Goal: Task Accomplishment & Management: Manage account settings

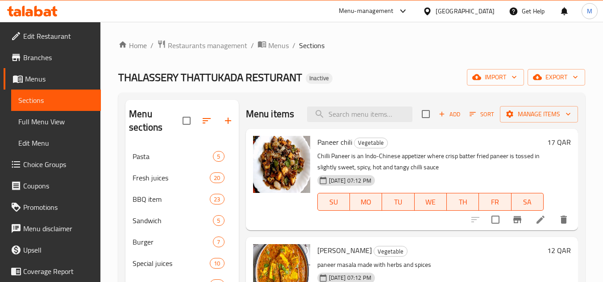
scroll to position [449, 0]
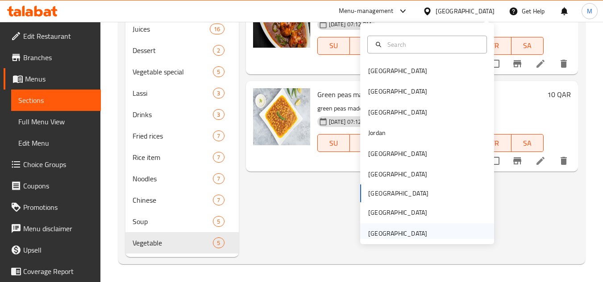
click at [416, 239] on div "[GEOGRAPHIC_DATA]" at bounding box center [397, 234] width 59 height 10
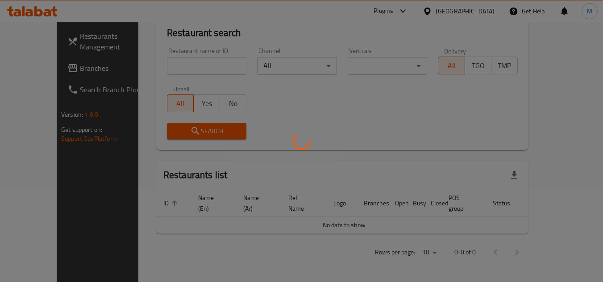
scroll to position [82, 0]
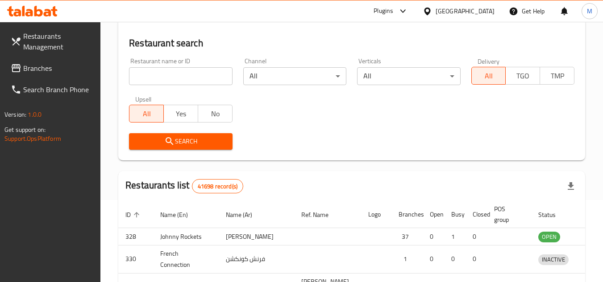
click at [65, 73] on div at bounding box center [301, 141] width 603 height 282
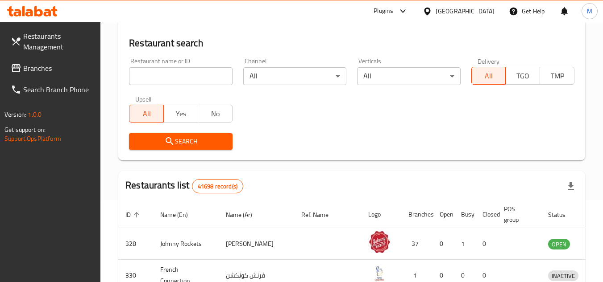
scroll to position [393, 0]
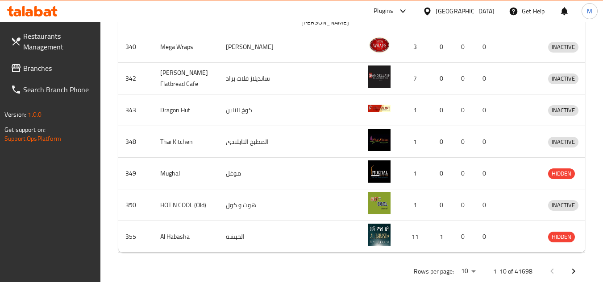
click at [62, 68] on span "Branches" at bounding box center [58, 68] width 70 height 11
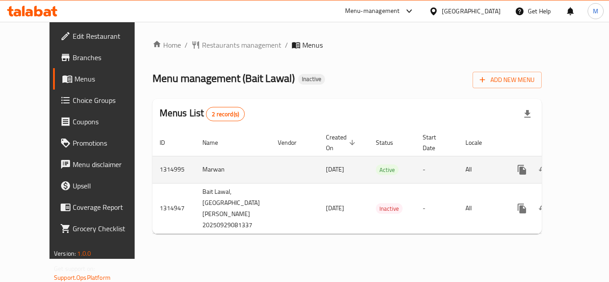
click at [581, 165] on icon "enhanced table" at bounding box center [586, 170] width 11 height 11
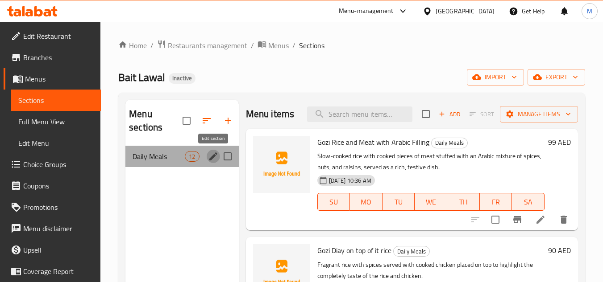
click at [212, 160] on icon "edit" at bounding box center [213, 156] width 11 height 11
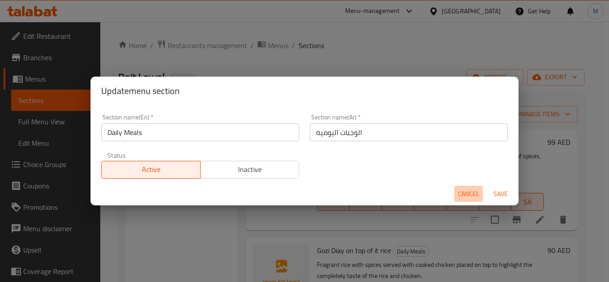
click at [468, 197] on span "Cancel" at bounding box center [468, 194] width 21 height 11
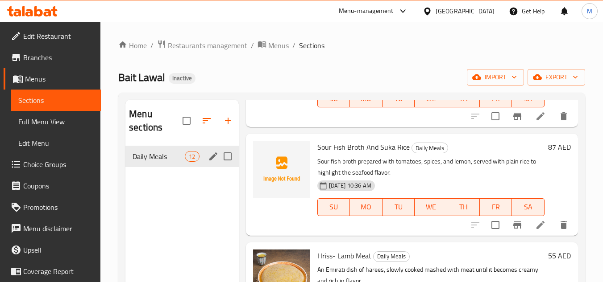
scroll to position [446, 0]
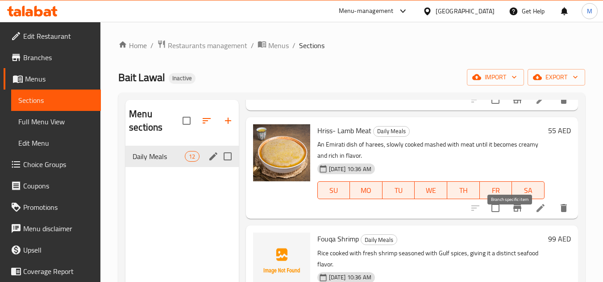
click at [515, 219] on button "Branch-specific-item" at bounding box center [516, 208] width 21 height 21
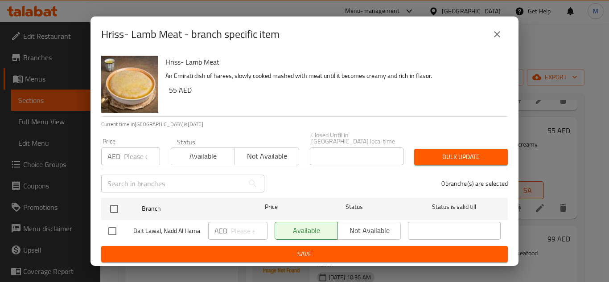
click at [501, 34] on icon "close" at bounding box center [497, 34] width 11 height 11
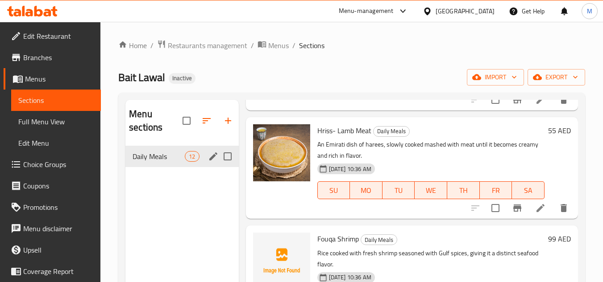
click at [535, 214] on icon at bounding box center [540, 208] width 11 height 11
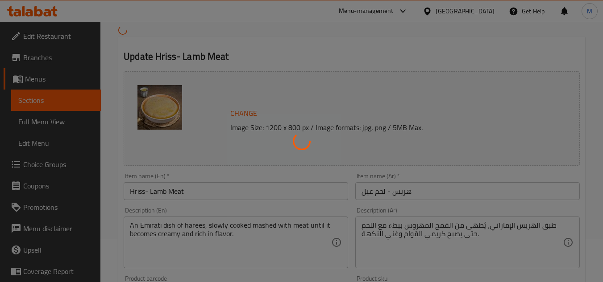
scroll to position [89, 0]
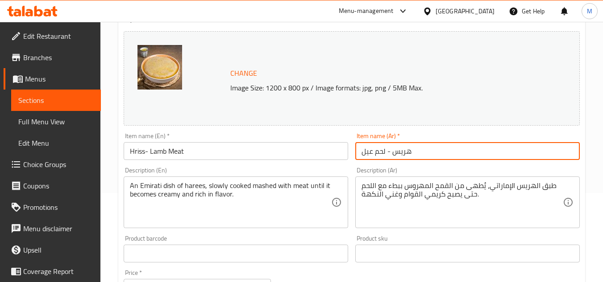
click at [366, 156] on input "هريس - لحم عيل" at bounding box center [467, 151] width 224 height 18
click at [384, 151] on input "هريس - لحم عجل" at bounding box center [467, 151] width 224 height 18
drag, startPoint x: 384, startPoint y: 151, endPoint x: 359, endPoint y: 152, distance: 25.0
click at [359, 152] on input "هريس - لحم عجل" at bounding box center [467, 151] width 224 height 18
type input "هريس - لحم عجل"
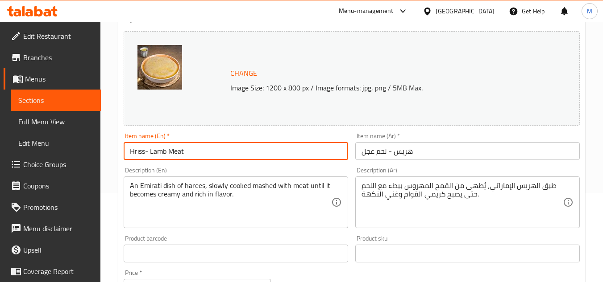
click at [162, 152] on input "Hriss- Lamb Meat" at bounding box center [236, 151] width 224 height 18
drag, startPoint x: 162, startPoint y: 152, endPoint x: 187, endPoint y: 149, distance: 25.1
click at [187, 149] on input "Hriss- Lamb Meat" at bounding box center [236, 151] width 224 height 18
paste input "Veal"
type input "Hriss- Veal"
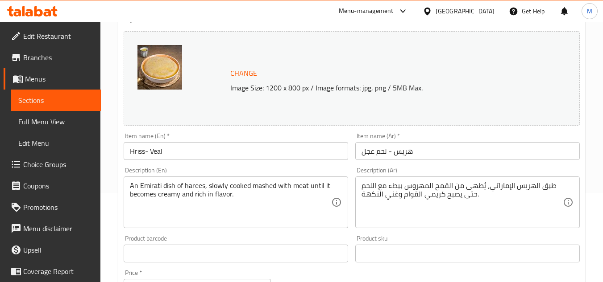
click at [214, 167] on div "Description (En) An Emirati dish of harees, slowly cooked mashed with meat unti…" at bounding box center [236, 197] width 224 height 61
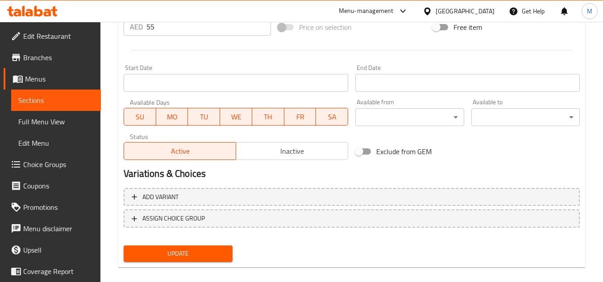
scroll to position [361, 0]
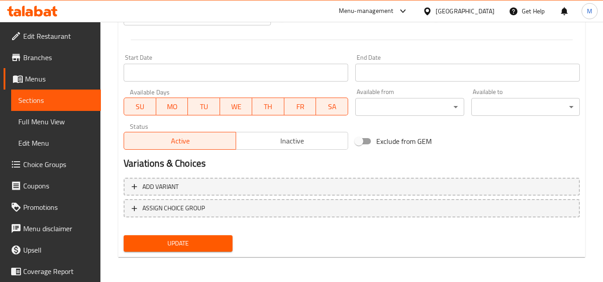
click at [214, 246] on span "Update" at bounding box center [178, 243] width 94 height 11
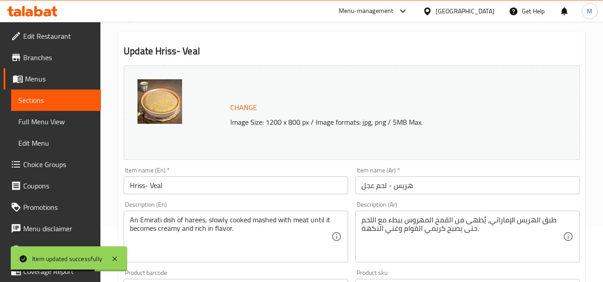
scroll to position [178, 0]
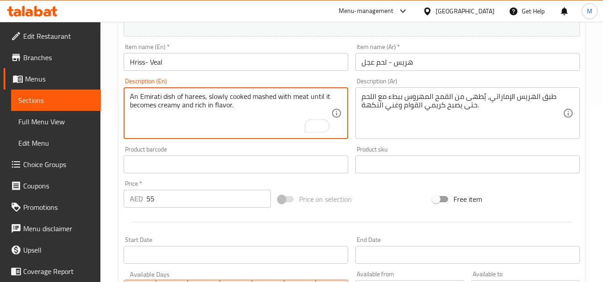
drag, startPoint x: 227, startPoint y: 96, endPoint x: 299, endPoint y: 93, distance: 72.8
click at [299, 93] on textarea "An Emirati dish of harees, slowly cooked mashed with meat until it becomes crea…" at bounding box center [230, 113] width 201 height 42
paste textarea "Cooked from slowly mashed wh"
click at [220, 95] on textarea "An Emirati dish of harees, slowly cooked and mashed with meat until it becomes …" at bounding box center [230, 113] width 201 height 42
drag, startPoint x: 220, startPoint y: 95, endPoint x: 267, endPoint y: 95, distance: 46.8
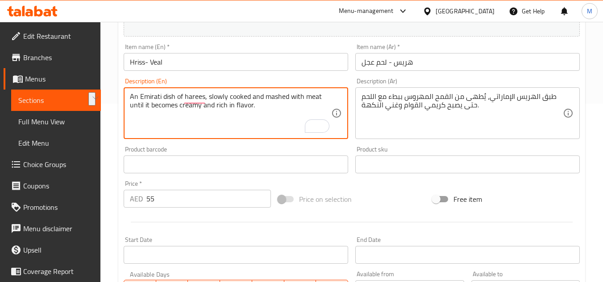
click at [267, 95] on textarea "An Emirati dish of harees, slowly cooked and mashed with meat until it becomes …" at bounding box center [230, 113] width 201 height 42
paste textarea "Cooked from slowly mashed wheat"
click at [220, 105] on textarea "An Emirati dish of harees, Cooked from slowly mashed wheat with meat until it b…" at bounding box center [230, 113] width 201 height 42
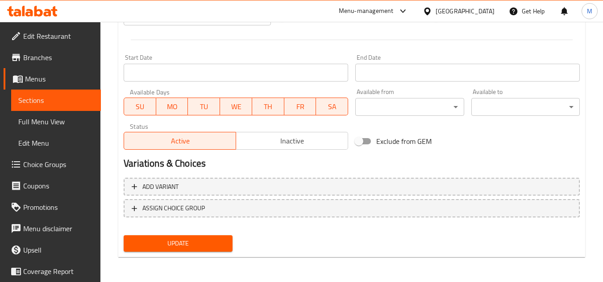
click at [221, 244] on span "Update" at bounding box center [178, 243] width 94 height 11
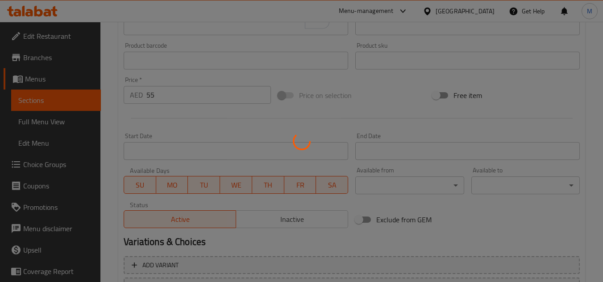
scroll to position [182, 0]
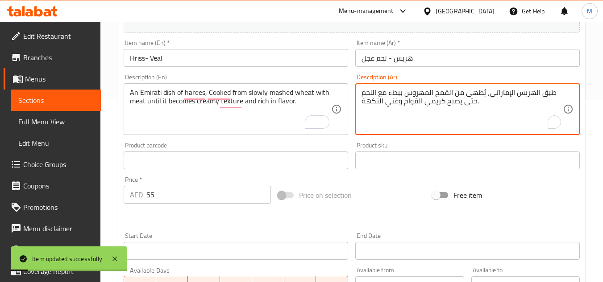
drag, startPoint x: 437, startPoint y: 102, endPoint x: 414, endPoint y: 103, distance: 23.2
click at [414, 103] on textarea "طبق الهريس الإماراتي، يُطهى من القمح المهروس ببطء مع اللحم حتى يصبح كريمي القوا…" at bounding box center [461, 109] width 201 height 42
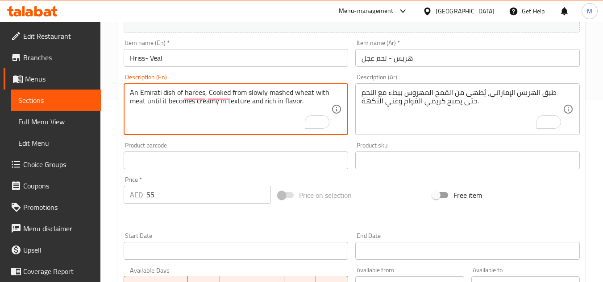
click at [207, 100] on textarea "An Emirati dish of harees, Cooked from slowly mashed wheat with meat until it b…" at bounding box center [230, 109] width 201 height 42
drag, startPoint x: 207, startPoint y: 100, endPoint x: 227, endPoint y: 100, distance: 19.6
click at [227, 100] on textarea "An Emirati dish of harees, Cooked from slowly mashed wheat with meat until it b…" at bounding box center [230, 109] width 201 height 42
type textarea "An Emirati dish of harees, Cooked from slowly mashed wheat with meat until it b…"
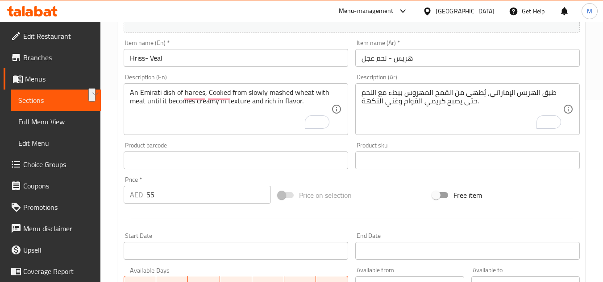
click at [327, 144] on div "Product barcode Product barcode" at bounding box center [236, 155] width 224 height 27
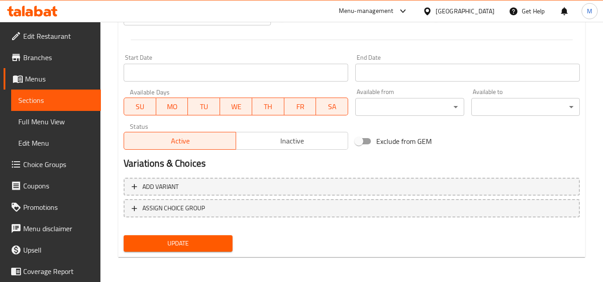
click at [200, 243] on span "Update" at bounding box center [178, 243] width 94 height 11
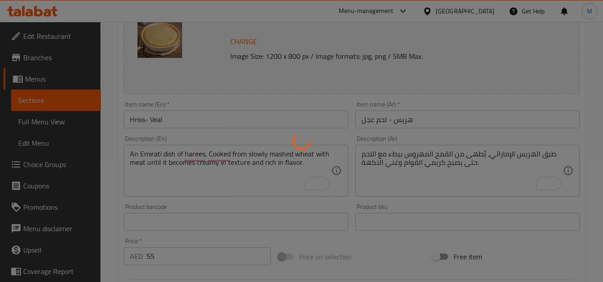
scroll to position [4, 0]
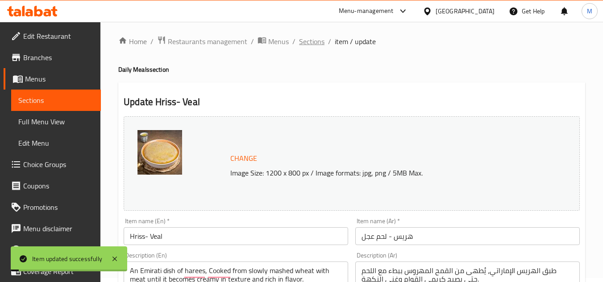
click at [313, 41] on span "Sections" at bounding box center [311, 41] width 25 height 11
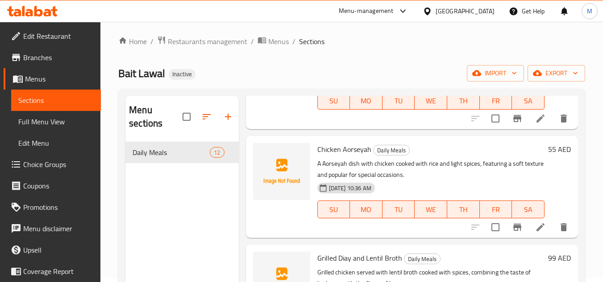
scroll to position [833, 0]
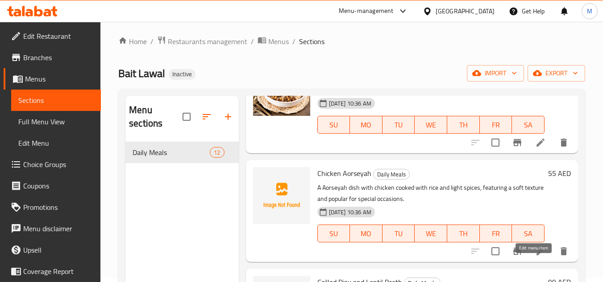
click at [536, 256] on icon at bounding box center [540, 252] width 8 height 8
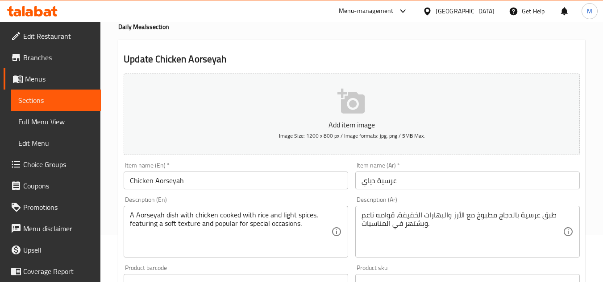
scroll to position [178, 0]
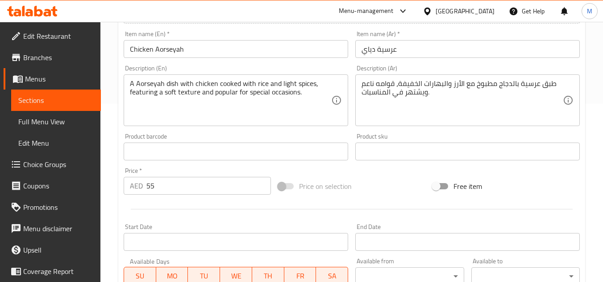
click at [154, 47] on input "Chicken Aorseyah" at bounding box center [236, 49] width 224 height 18
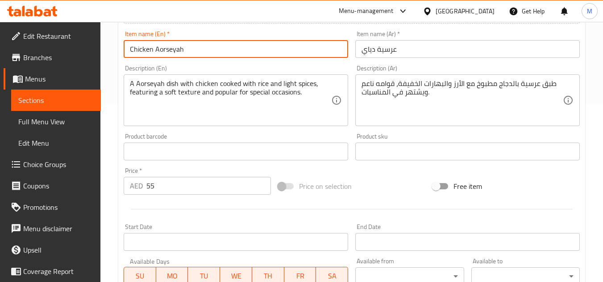
click at [154, 47] on input "Chicken Aorseyah" at bounding box center [236, 49] width 224 height 18
paste input "Diay"
type input "[PERSON_NAME]"
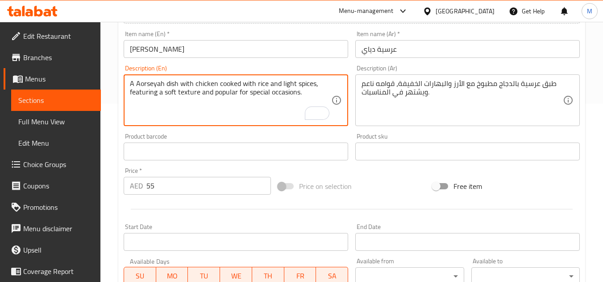
click at [261, 92] on textarea "A Aorseyah dish with chicken cooked with rice and light spices, featuring a sof…" at bounding box center [230, 100] width 201 height 42
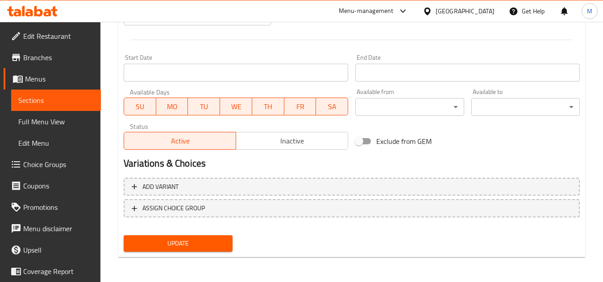
type textarea "A Aorseyah dish with chicken cooked with rice and light spices, featuring a sof…"
click at [212, 247] on span "Update" at bounding box center [178, 243] width 94 height 11
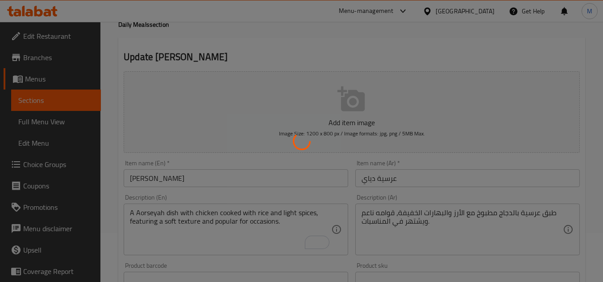
scroll to position [0, 0]
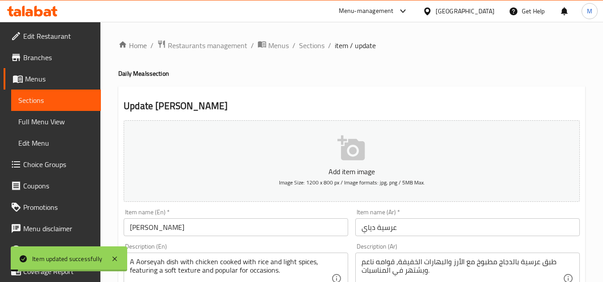
click at [308, 46] on span "Sections" at bounding box center [311, 45] width 25 height 11
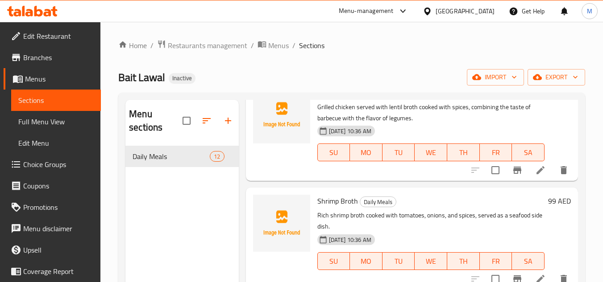
scroll to position [1012, 0]
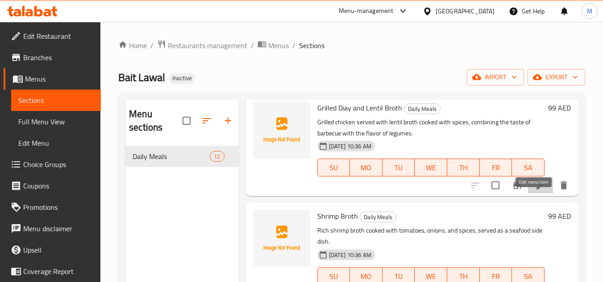
click at [535, 191] on icon at bounding box center [540, 185] width 11 height 11
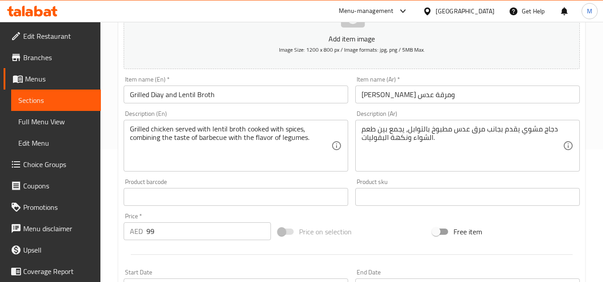
scroll to position [134, 0]
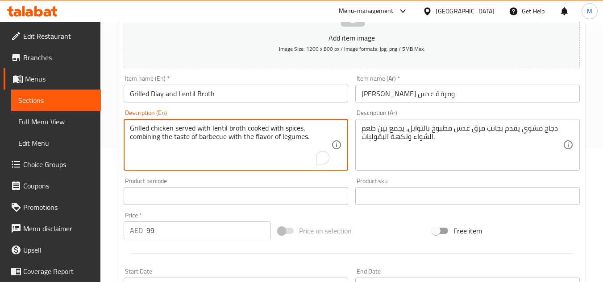
click at [206, 138] on textarea "Grilled chicken served with lentil broth cooked with spices, combining the tast…" at bounding box center [230, 145] width 201 height 42
paste textarea "grill"
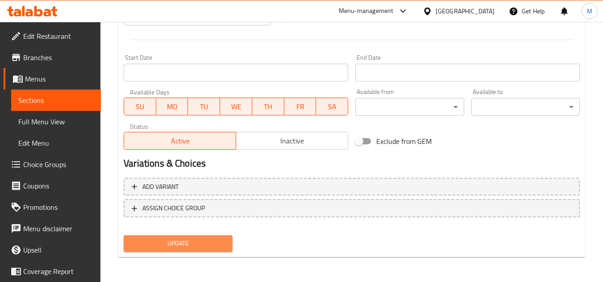
click at [182, 246] on span "Update" at bounding box center [178, 243] width 94 height 11
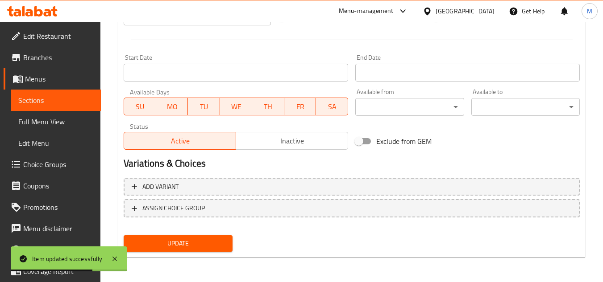
type textarea "Grilled chicken served with lentil broth cooked with spices, combining the tast…"
click at [206, 244] on span "Update" at bounding box center [178, 243] width 94 height 11
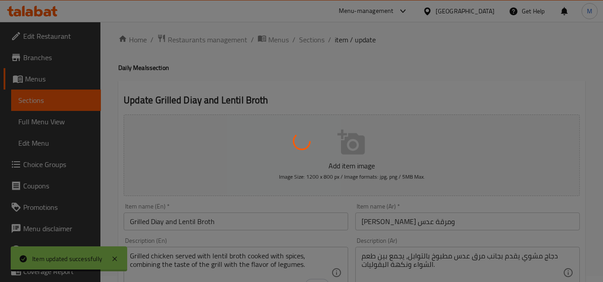
scroll to position [0, 0]
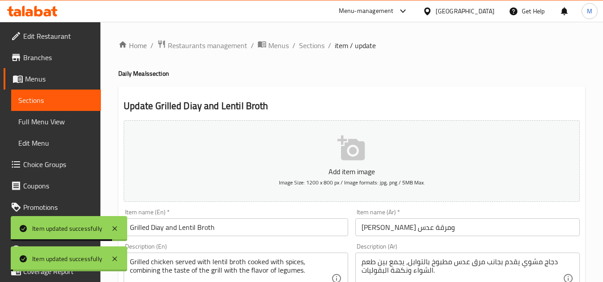
click at [311, 45] on span "Sections" at bounding box center [311, 45] width 25 height 11
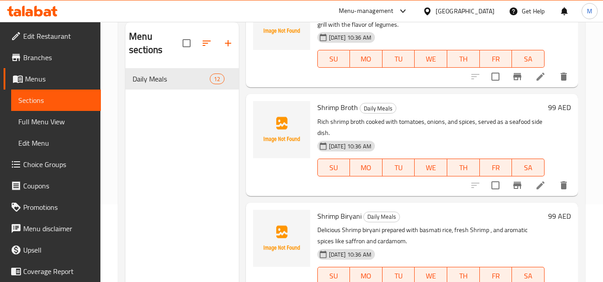
scroll to position [125, 0]
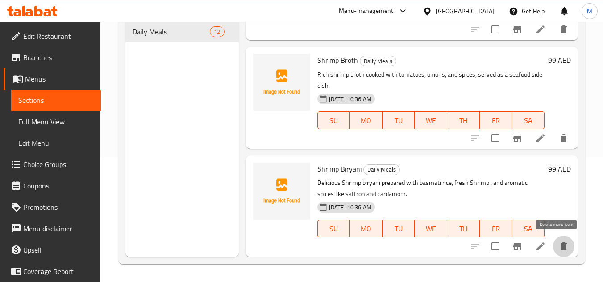
click at [560, 250] on icon "delete" at bounding box center [563, 246] width 11 height 11
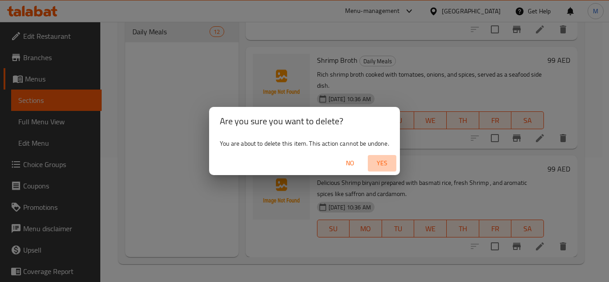
click at [385, 163] on span "Yes" at bounding box center [382, 163] width 21 height 11
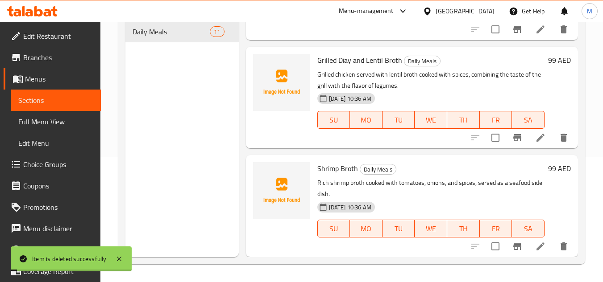
scroll to position [948, 0]
click at [53, 117] on span "Full Menu View" at bounding box center [55, 121] width 75 height 11
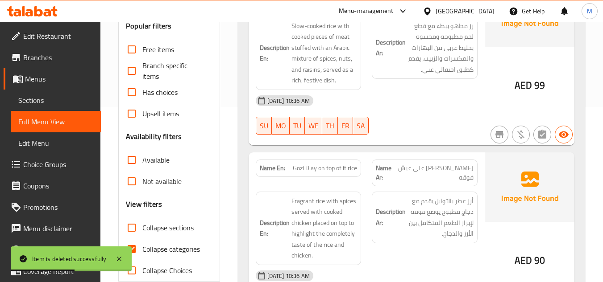
scroll to position [259, 0]
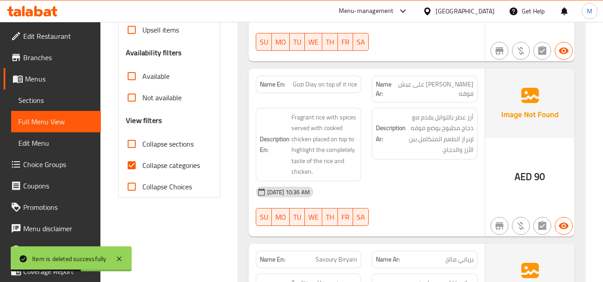
click at [135, 166] on input "Collapse categories" at bounding box center [131, 165] width 21 height 21
checkbox input "false"
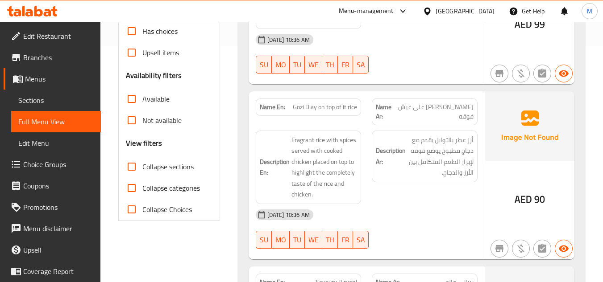
scroll to position [0, 0]
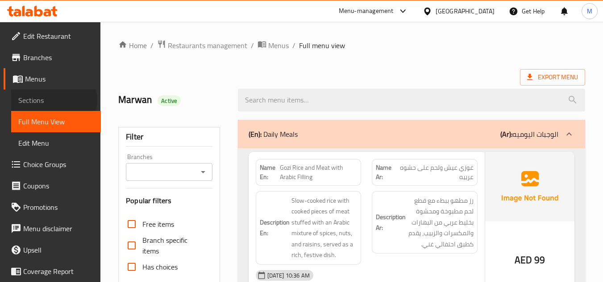
click at [53, 100] on span "Sections" at bounding box center [55, 100] width 75 height 11
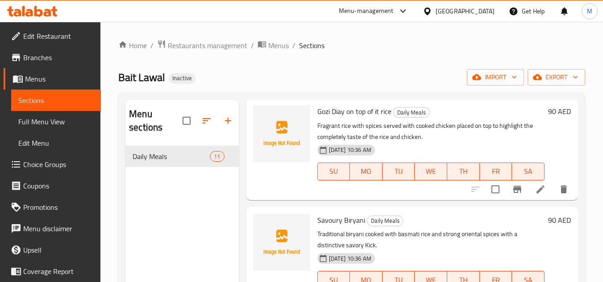
scroll to position [169, 0]
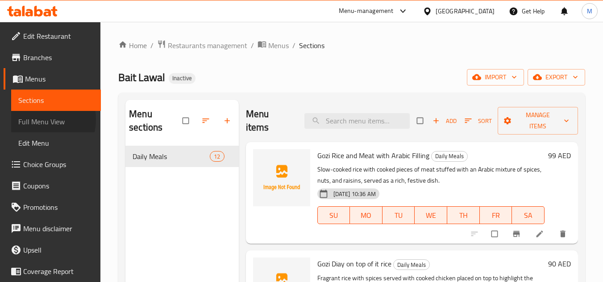
click at [37, 120] on span "Full Menu View" at bounding box center [55, 121] width 75 height 11
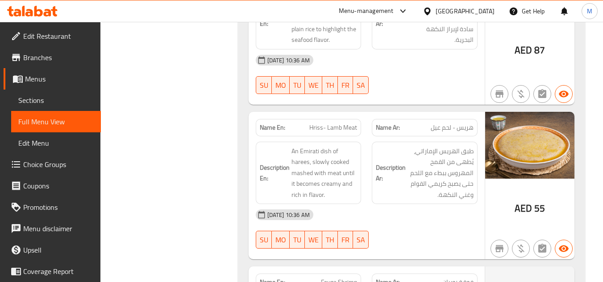
scroll to position [714, 0]
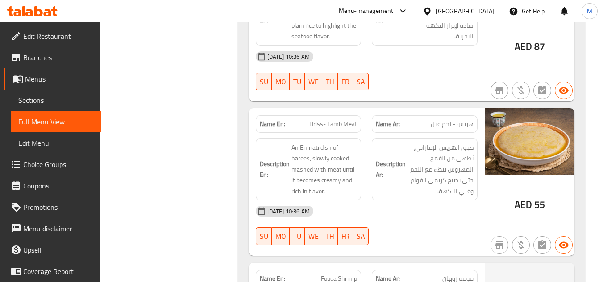
click at [436, 120] on span "هريس - لحم عيل" at bounding box center [452, 124] width 43 height 9
drag, startPoint x: 452, startPoint y: 116, endPoint x: 429, endPoint y: 118, distance: 23.7
click at [429, 120] on p "Name Ar: هريس - لحم عيل" at bounding box center [425, 124] width 98 height 9
copy span "لحم عيل"
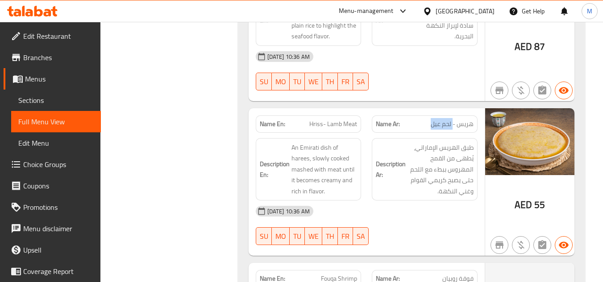
click at [449, 120] on span "هريس - لحم عيل" at bounding box center [452, 124] width 43 height 9
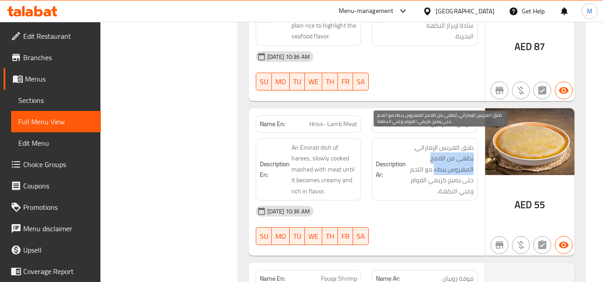
drag, startPoint x: 473, startPoint y: 151, endPoint x: 435, endPoint y: 162, distance: 39.2
click at [435, 162] on span "طبق الهريس الإماراتي، يُطهى من القمح المهروس ببطء مع اللحم حتى يصبح كريمي القوا…" at bounding box center [440, 169] width 66 height 55
copy span "يُطهى من القمح المهروس ببطء"
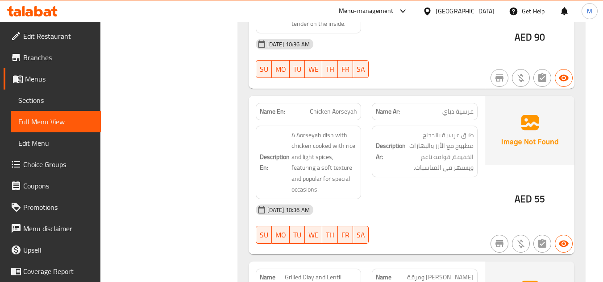
scroll to position [1383, 0]
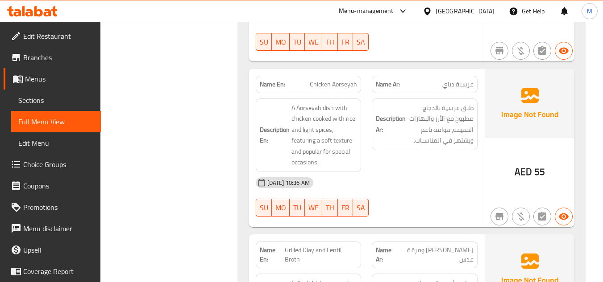
click at [460, 80] on span "عرسية دياي" at bounding box center [457, 84] width 31 height 9
copy span "عرسية"
click at [457, 80] on span "عرسية دياي" at bounding box center [457, 84] width 31 height 9
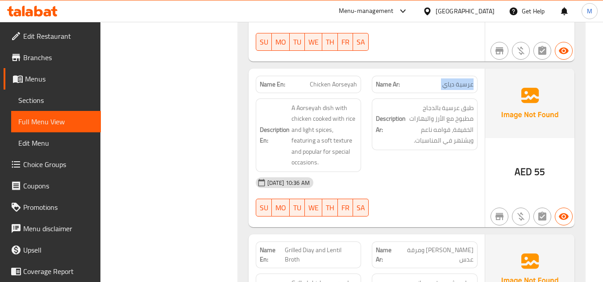
click at [457, 80] on span "عرسية دياي" at bounding box center [457, 84] width 31 height 9
click at [442, 80] on p "Name Ar: عرسية دياي" at bounding box center [425, 84] width 98 height 9
click at [448, 80] on span "عرسية دياي" at bounding box center [457, 84] width 31 height 9
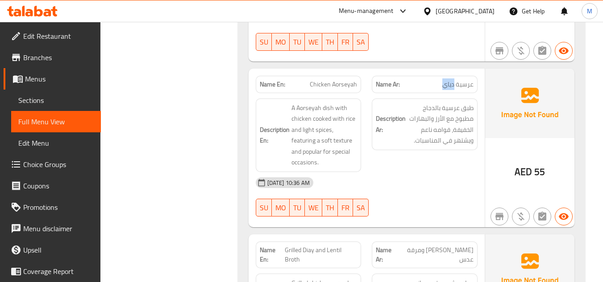
copy span "دياي"
click at [451, 80] on span "عرسية دياي" at bounding box center [457, 84] width 31 height 9
click at [447, 80] on span "عرسية دياي" at bounding box center [457, 84] width 31 height 9
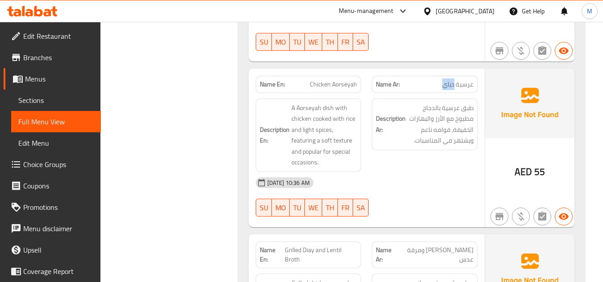
click at [447, 80] on span "عرسية دياي" at bounding box center [457, 84] width 31 height 9
click at [319, 80] on span "Chicken Aorseyah" at bounding box center [333, 84] width 47 height 9
drag, startPoint x: 319, startPoint y: 64, endPoint x: 343, endPoint y: 64, distance: 24.1
click at [343, 80] on span "Chicken Aorseyah" at bounding box center [333, 84] width 47 height 9
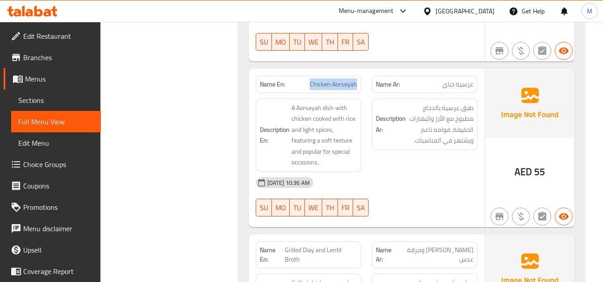
copy span "Chicken Aorseyah"
click at [334, 80] on span "Chicken Aorseyah" at bounding box center [333, 84] width 47 height 9
click at [404, 172] on div "[DATE] 10:36 AM" at bounding box center [366, 182] width 232 height 21
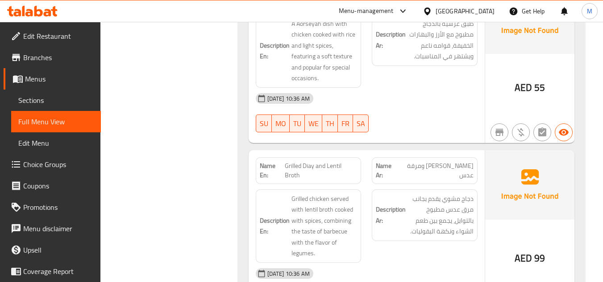
scroll to position [1472, 0]
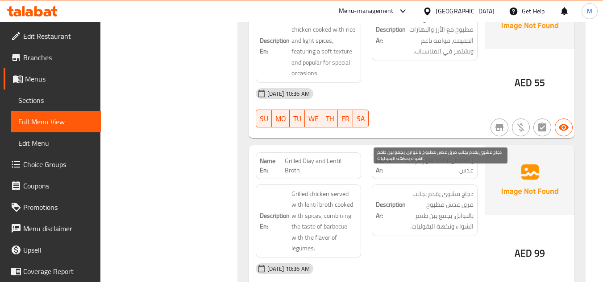
click at [463, 208] on span "دجاج مشوي يقدم بجانب مرق عدس مطبوخ بالتوابل، يجمع بين طعم الشواء ونكهة البقوليا…" at bounding box center [440, 211] width 66 height 44
copy span "الشواء"
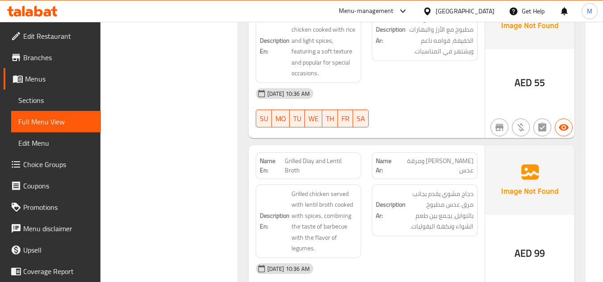
click at [364, 189] on div "Description En: Grilled chicken served with lentil broth cooked with spices, co…" at bounding box center [308, 221] width 116 height 84
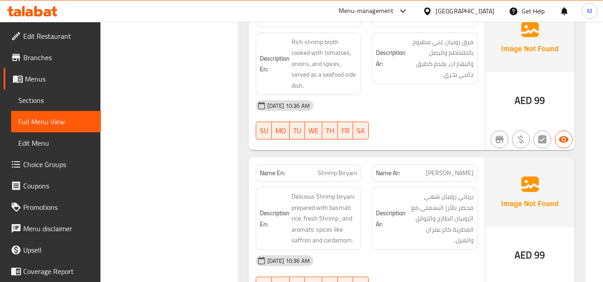
scroll to position [1829, 0]
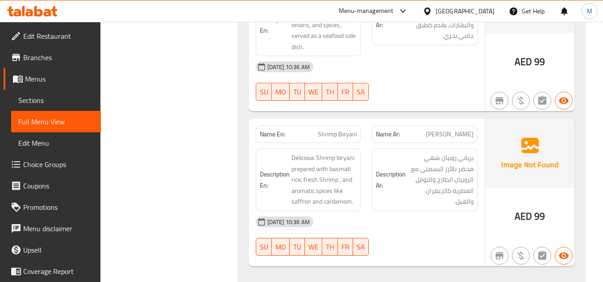
click at [325, 130] on span "Shrimp Biryani" at bounding box center [337, 134] width 39 height 9
copy span "Shrimp Biryani"
